Goal: Task Accomplishment & Management: Use online tool/utility

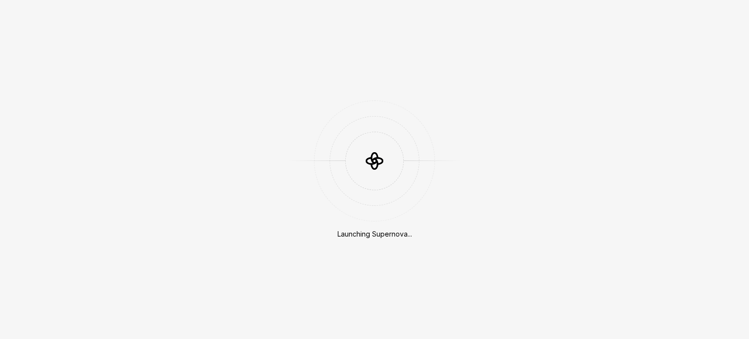
click at [543, 203] on div "Launching Supernova..." at bounding box center [374, 169] width 749 height 339
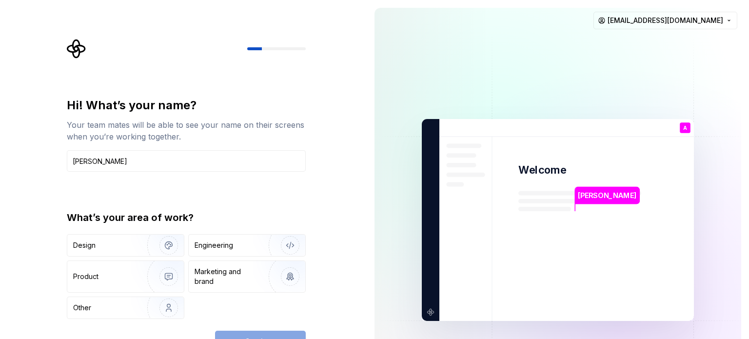
type input "[PERSON_NAME]"
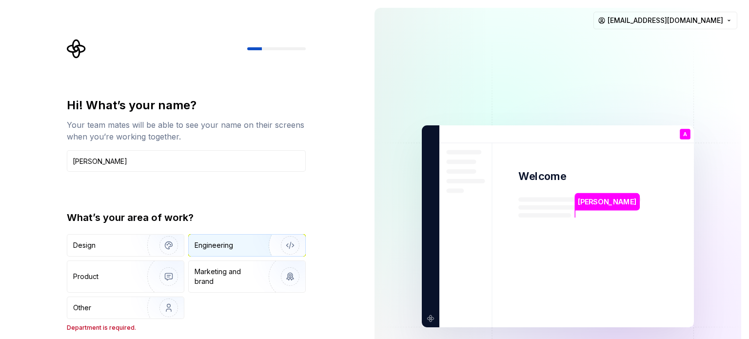
click at [211, 252] on div "Engineering" at bounding box center [247, 245] width 117 height 21
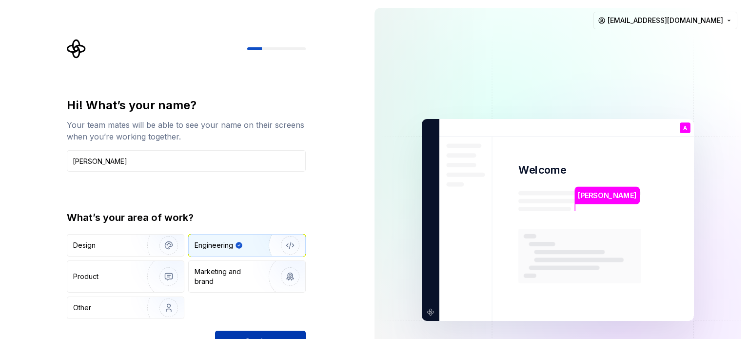
click at [240, 331] on button "Continue" at bounding box center [260, 341] width 91 height 21
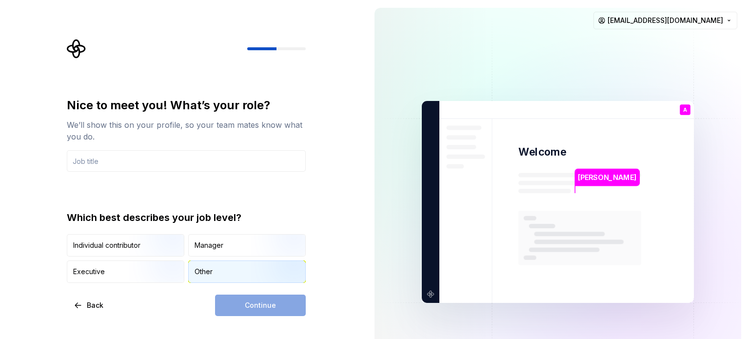
click at [229, 274] on div "Other" at bounding box center [247, 271] width 117 height 21
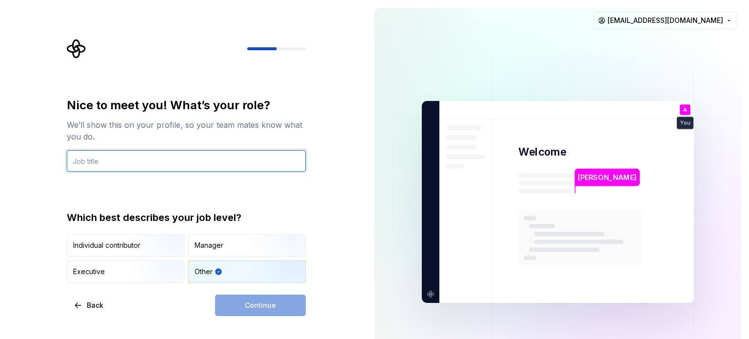
click at [213, 154] on input "text" at bounding box center [186, 160] width 239 height 21
type input "O"
type input "S"
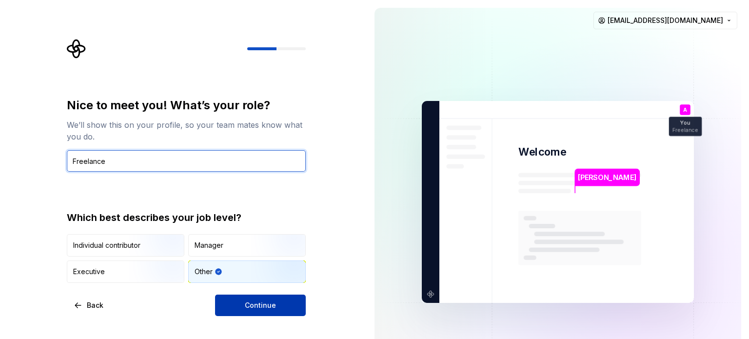
type input "Freelance"
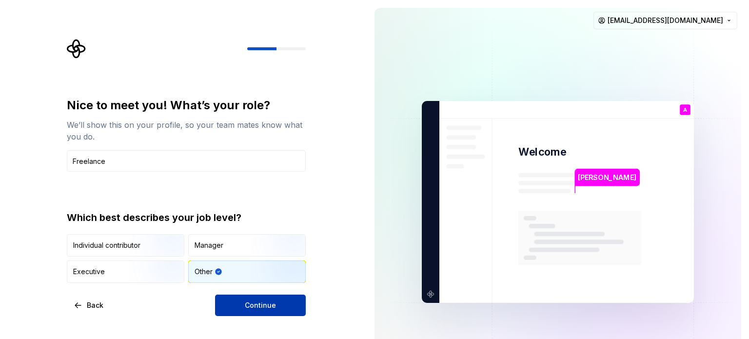
click at [248, 302] on span "Continue" at bounding box center [260, 305] width 31 height 10
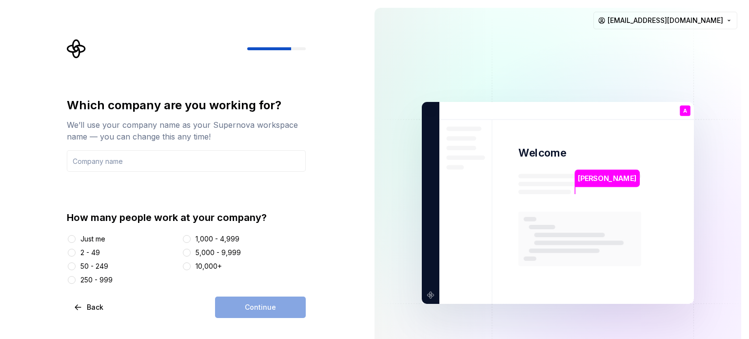
click at [92, 240] on div "Just me" at bounding box center [92, 239] width 25 height 10
click at [76, 240] on button "Just me" at bounding box center [72, 239] width 8 height 8
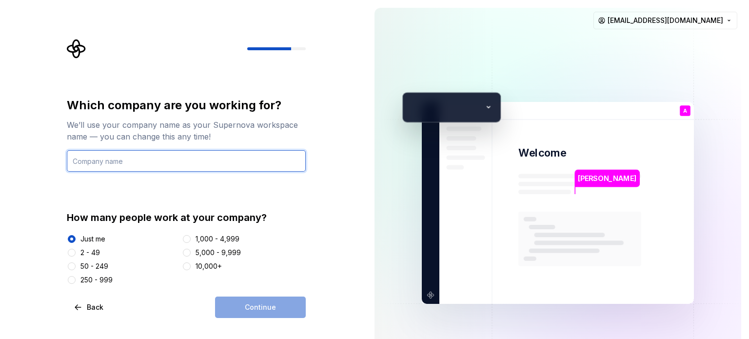
click at [207, 158] on input "text" at bounding box center [186, 160] width 239 height 21
type input "m"
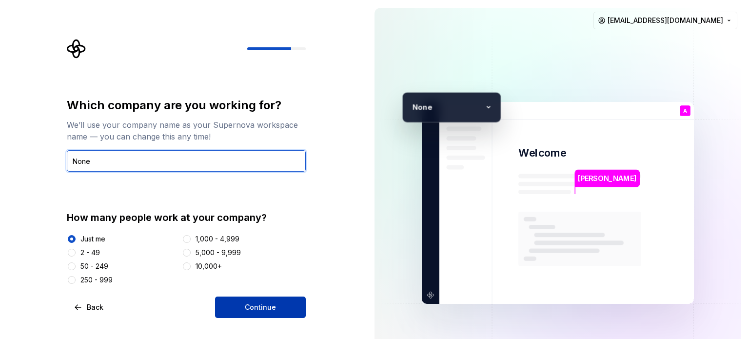
type input "None"
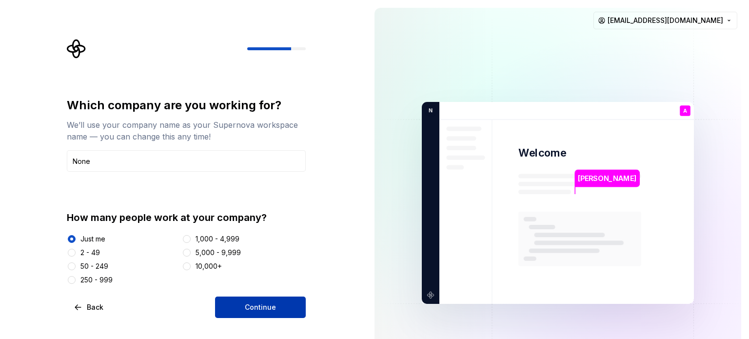
click at [275, 311] on button "Continue" at bounding box center [260, 306] width 91 height 21
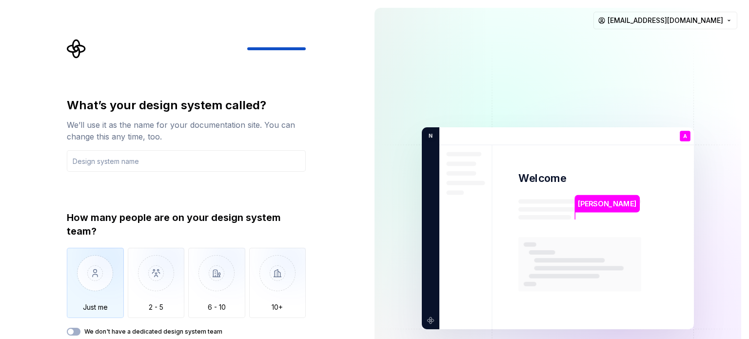
click at [90, 266] on img "button" at bounding box center [95, 280] width 57 height 65
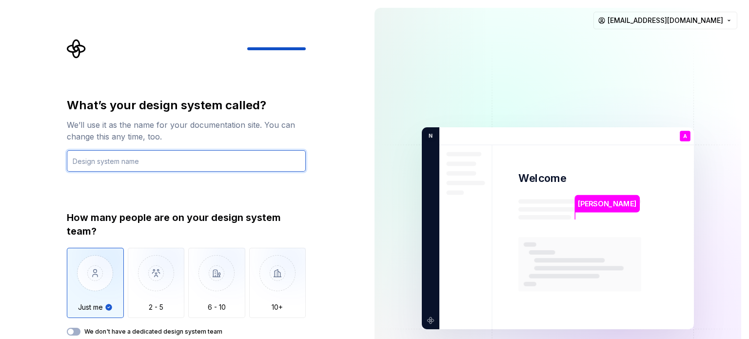
click at [170, 168] on input "text" at bounding box center [186, 160] width 239 height 21
type input "markyplier"
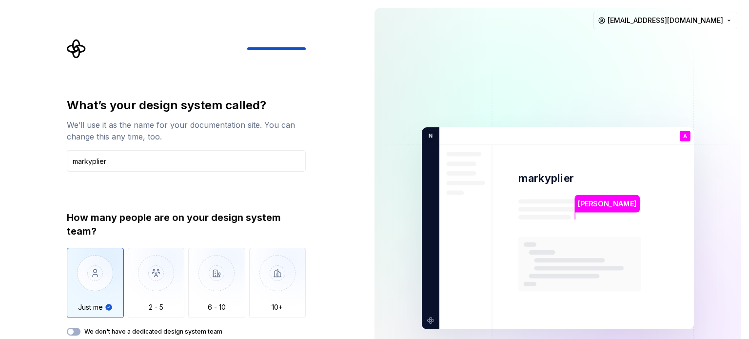
click at [188, 330] on label "We don't have a dedicated design system team" at bounding box center [153, 332] width 138 height 8
click at [80, 330] on button "We don't have a dedicated design system team" at bounding box center [74, 332] width 14 height 8
type button "on"
click at [67, 328] on button "We don't have a dedicated design system team" at bounding box center [74, 332] width 14 height 8
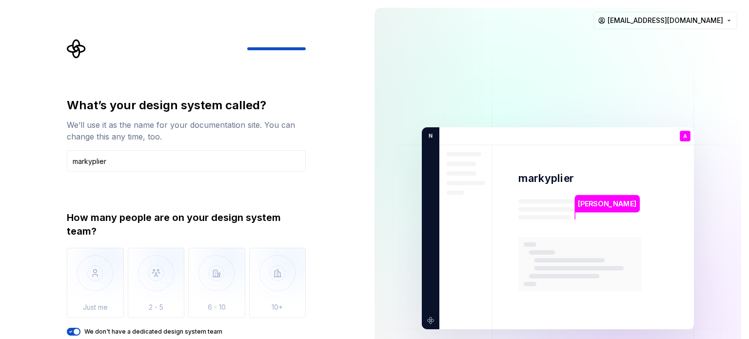
click at [67, 328] on button "We don't have a dedicated design system team" at bounding box center [74, 332] width 14 height 8
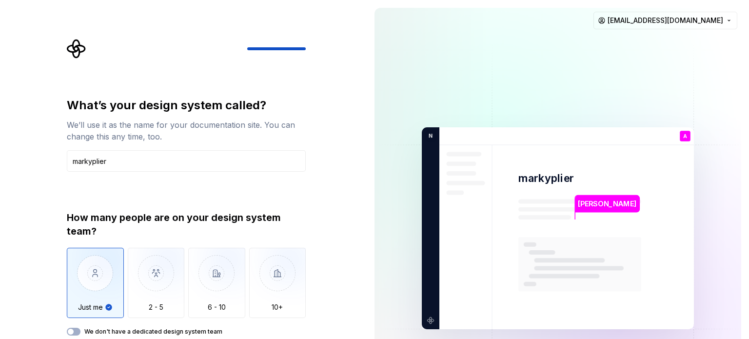
click at [67, 328] on button "We don't have a dedicated design system team" at bounding box center [74, 332] width 14 height 8
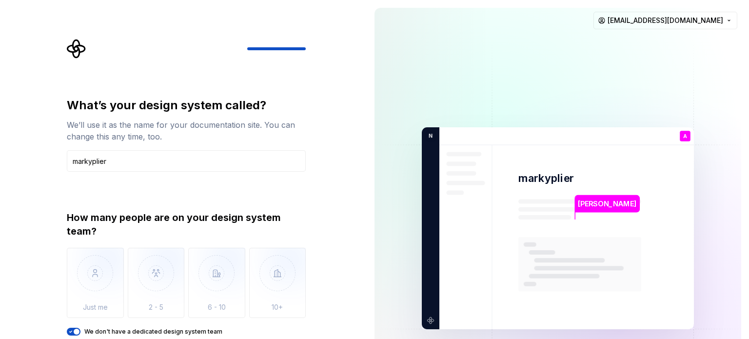
click at [67, 328] on button "We don't have a dedicated design system team" at bounding box center [74, 332] width 14 height 8
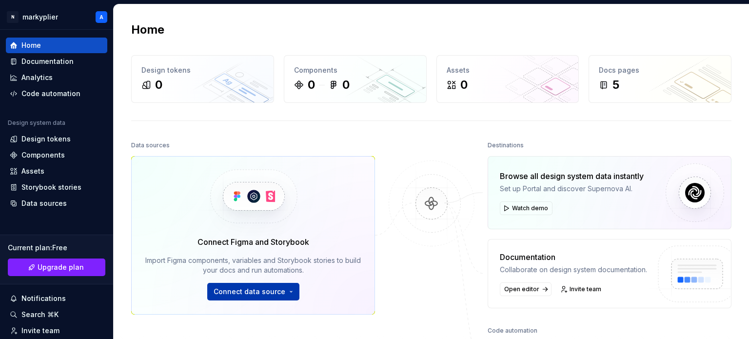
click at [283, 292] on button "Connect data source" at bounding box center [253, 292] width 92 height 18
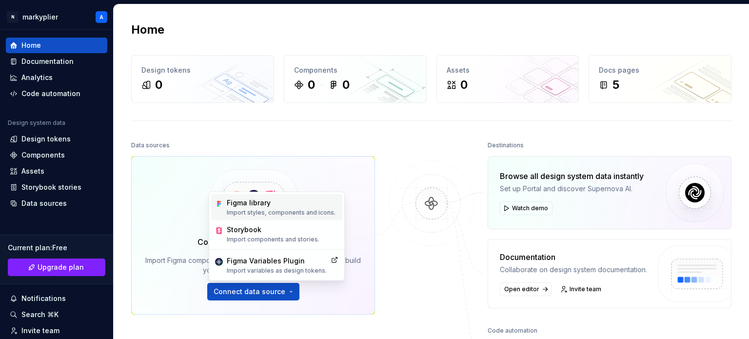
click at [255, 209] on p "Import styles, components and icons." at bounding box center [281, 213] width 109 height 8
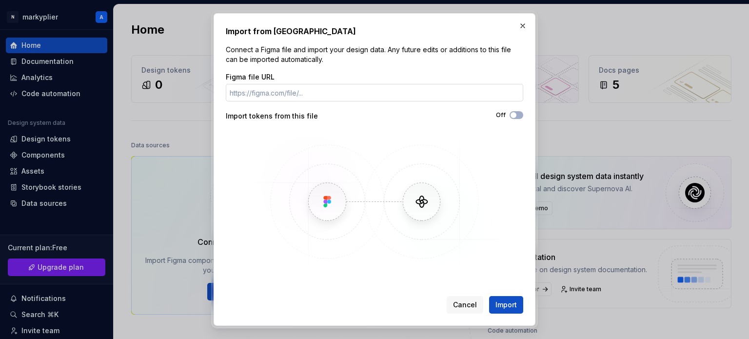
click at [299, 96] on input "Figma file URL" at bounding box center [374, 93] width 297 height 18
type input "Here's the link https://www.figma.com/make/BvYYTV9xj6SQxc800SQ5i5/Finance-Track…"
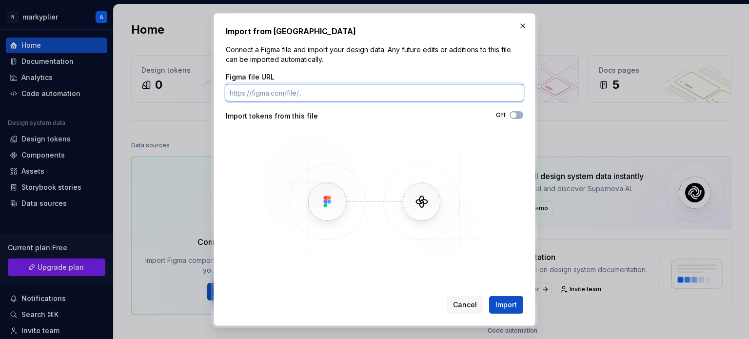
paste input "https://www.figma.com/make/BvYYTV9xj6SQxc800SQ5i5/Finance-Tracking-App?node-id=…"
type input "https://www.figma.com/make/BvYYTV9xj6SQxc800SQ5i5/Finance-Tracking-App?node-id=…"
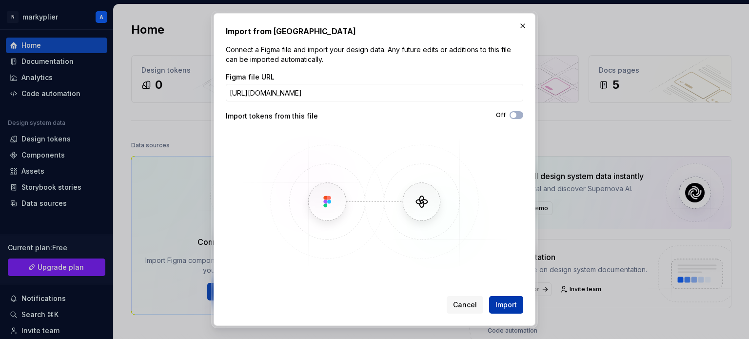
scroll to position [0, 0]
click at [508, 299] on button "Import" at bounding box center [506, 305] width 34 height 18
click at [494, 309] on button "Import" at bounding box center [506, 305] width 34 height 18
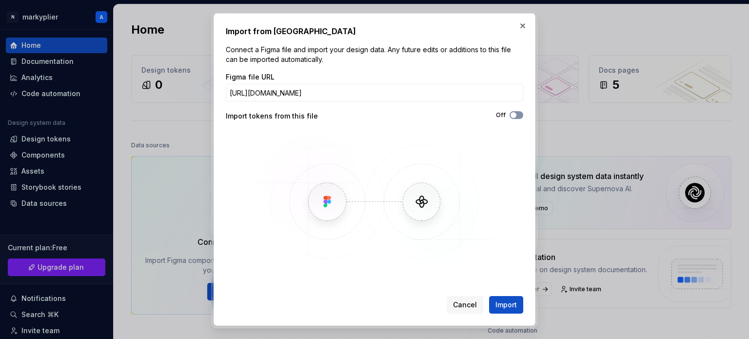
click at [512, 115] on span "button" at bounding box center [514, 115] width 6 height 6
click at [509, 310] on button "Import" at bounding box center [506, 305] width 34 height 18
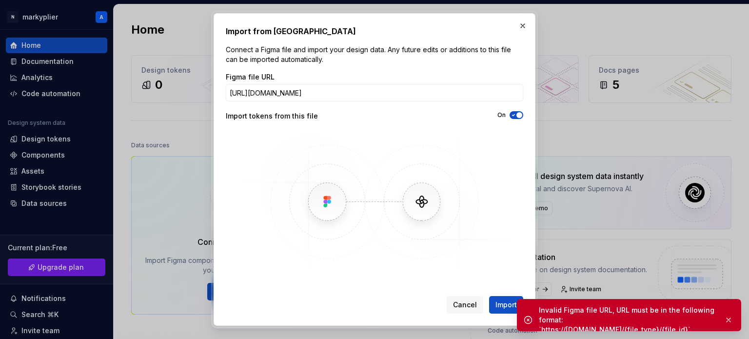
click at [601, 302] on div "Invalid Figma file URL, URL must be in the following format: `https://www.figma…" at bounding box center [629, 320] width 224 height 42
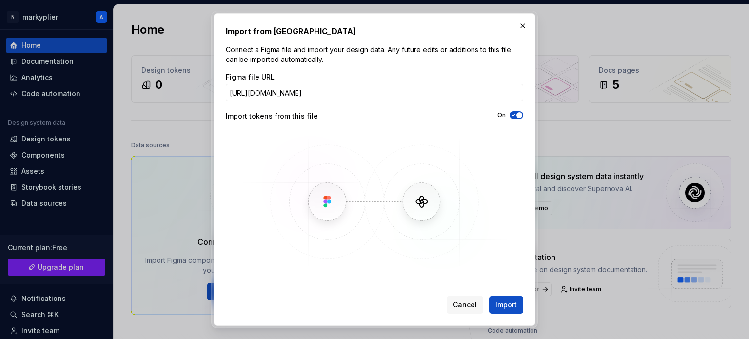
click at [332, 207] on img at bounding box center [374, 202] width 283 height 142
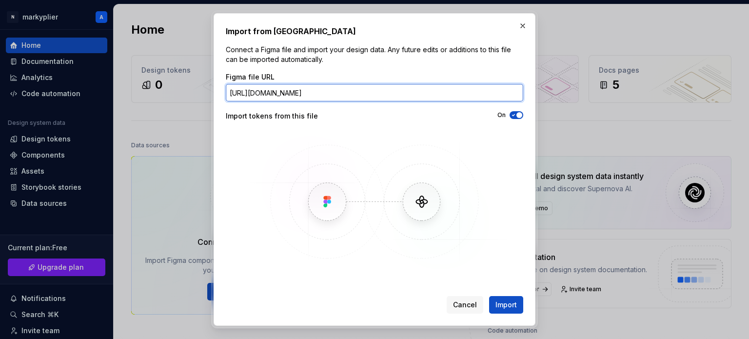
click at [444, 91] on input "https://www.figma.com/make/BvYYTV9xj6SQxc800SQ5i5/Finance-Tracking-App?node-id=…" at bounding box center [374, 93] width 297 height 18
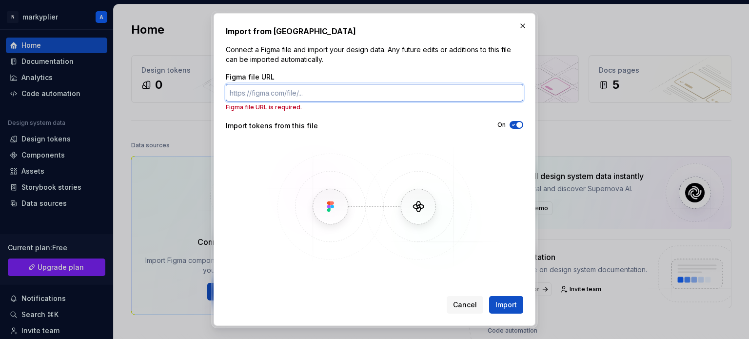
paste input "https://www.figma.com/make/BvYYTV9xj6SQxc800SQ5i5/Finance-Tracking-App?t=BfjWej…"
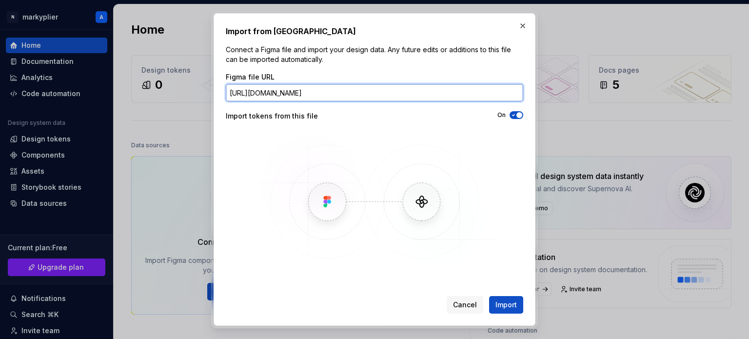
scroll to position [0, 51]
type input "https://www.figma.com/make/BvYYTV9xj6SQxc800SQ5i5/Finance-Tracking-App?t=BfjWej…"
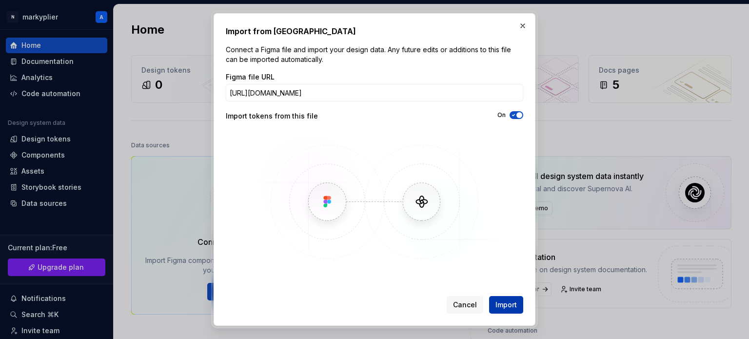
scroll to position [0, 0]
click at [503, 304] on span "Import" at bounding box center [505, 305] width 21 height 10
click at [524, 26] on button "button" at bounding box center [523, 26] width 14 height 14
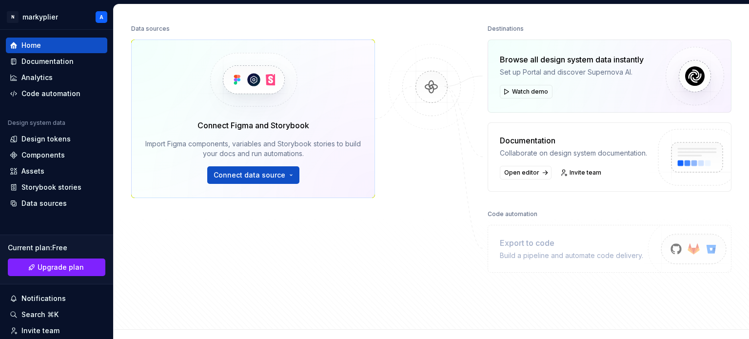
scroll to position [123, 0]
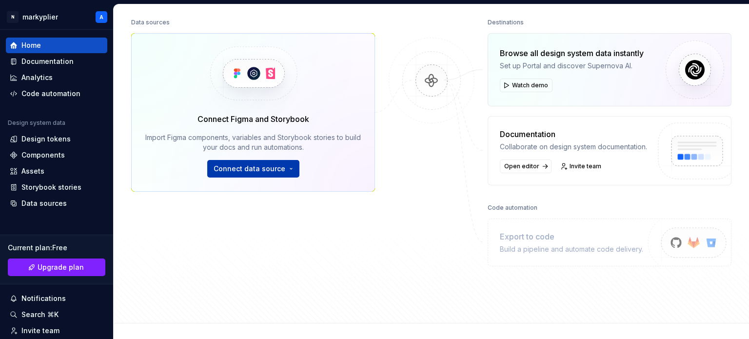
click at [275, 176] on button "Connect data source" at bounding box center [253, 169] width 92 height 18
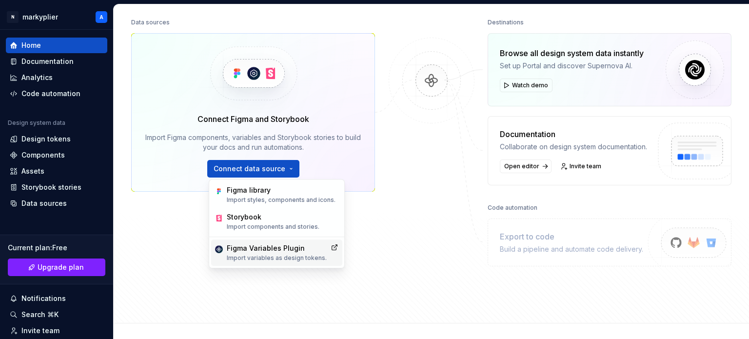
click at [277, 253] on div "Figma Variables Plugin Import variables as design tokens." at bounding box center [277, 252] width 100 height 19
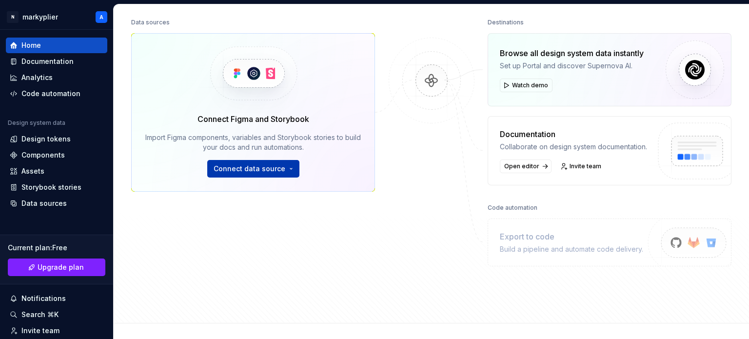
click at [290, 170] on button "Connect data source" at bounding box center [253, 169] width 92 height 18
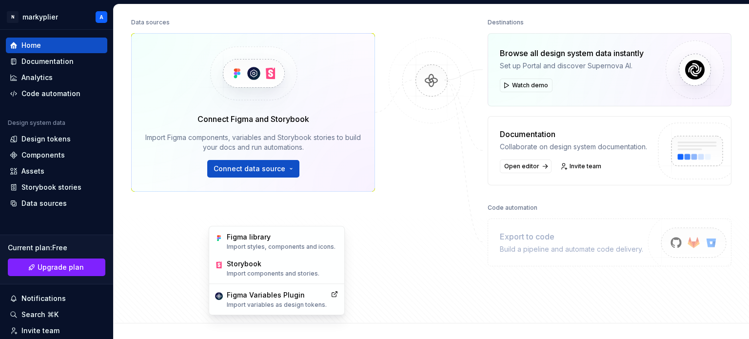
scroll to position [0, 0]
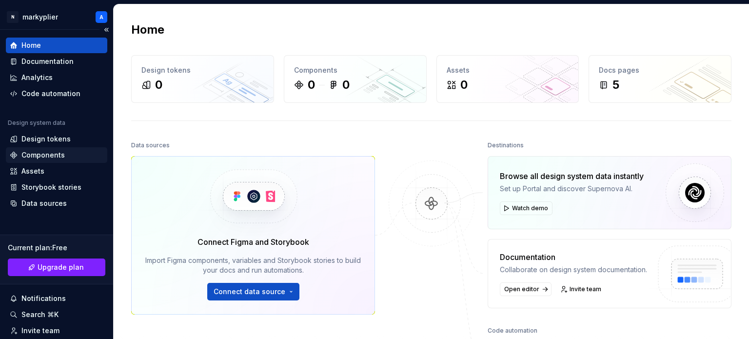
click at [48, 149] on div "Components" at bounding box center [56, 155] width 101 height 16
click at [54, 139] on div "Design tokens" at bounding box center [45, 139] width 49 height 10
click at [56, 142] on div "Design tokens" at bounding box center [45, 139] width 49 height 10
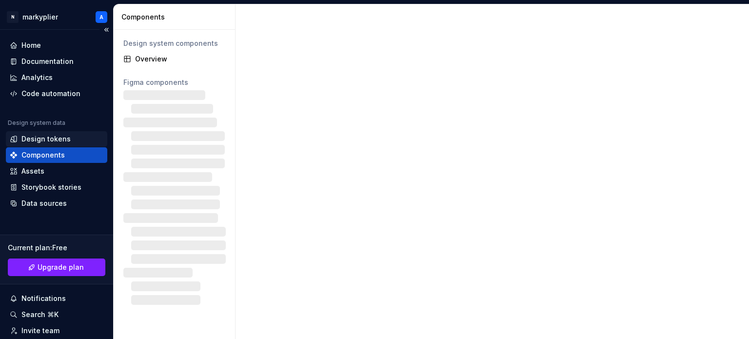
click at [80, 140] on div "Design tokens" at bounding box center [57, 139] width 94 height 10
